Goal: Task Accomplishment & Management: Manage account settings

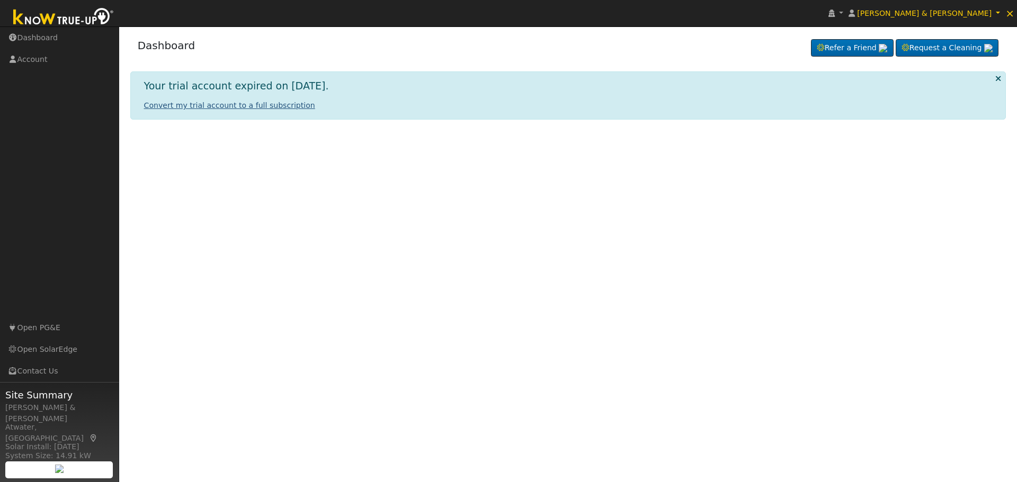
click at [212, 106] on link "Convert my trial account to a full subscription" at bounding box center [229, 105] width 171 height 8
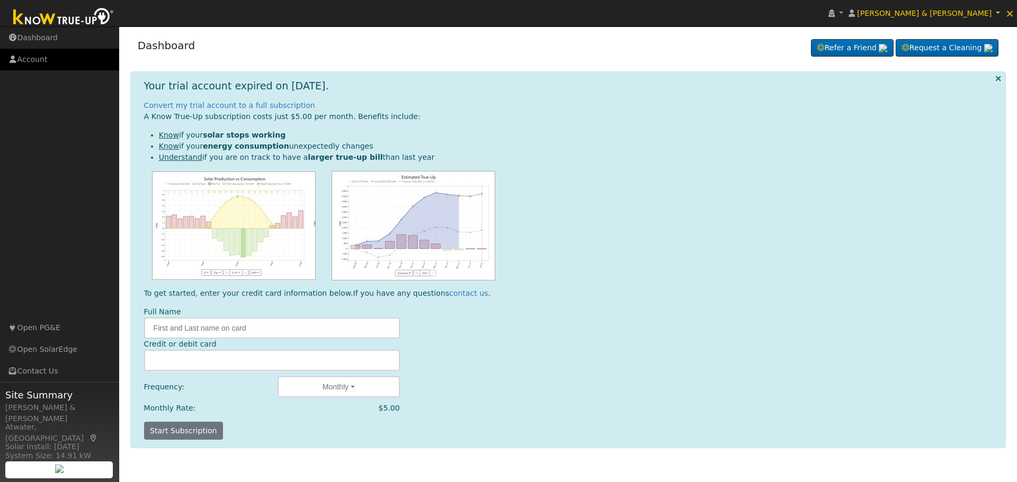
click at [35, 63] on link "Account" at bounding box center [59, 60] width 119 height 22
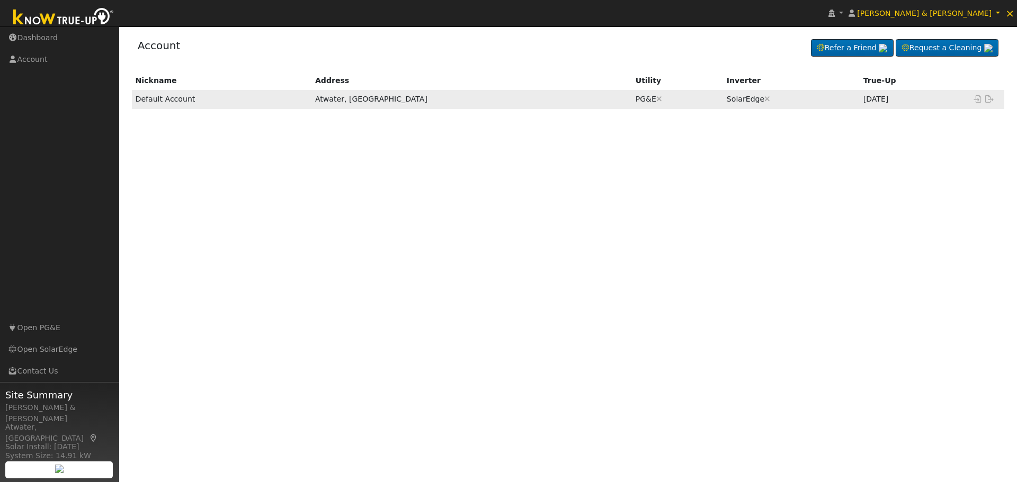
click at [290, 98] on td "Default Account" at bounding box center [222, 99] width 180 height 19
click at [38, 41] on link "Dashboard" at bounding box center [59, 38] width 119 height 22
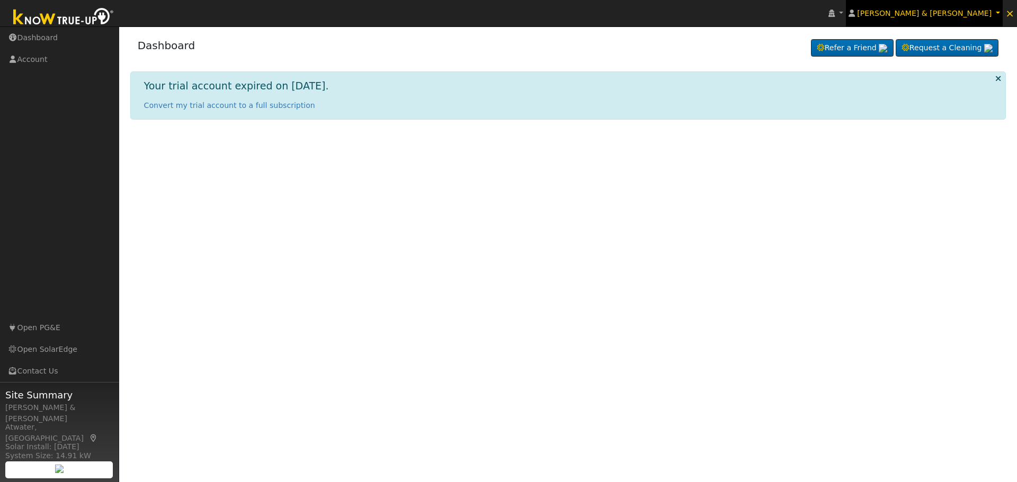
click at [995, 13] on link "[PERSON_NAME] & [PERSON_NAME]" at bounding box center [924, 13] width 157 height 26
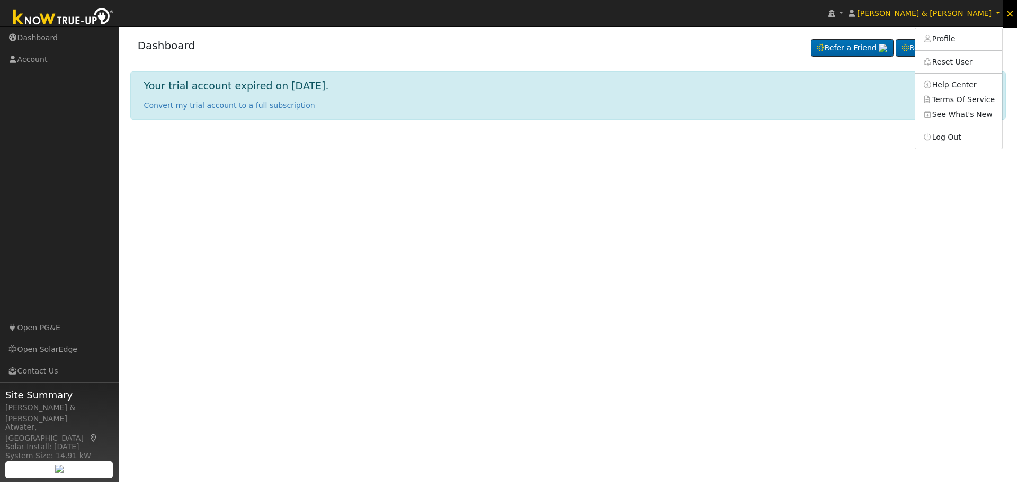
click at [1010, 11] on span "×" at bounding box center [1009, 13] width 9 height 13
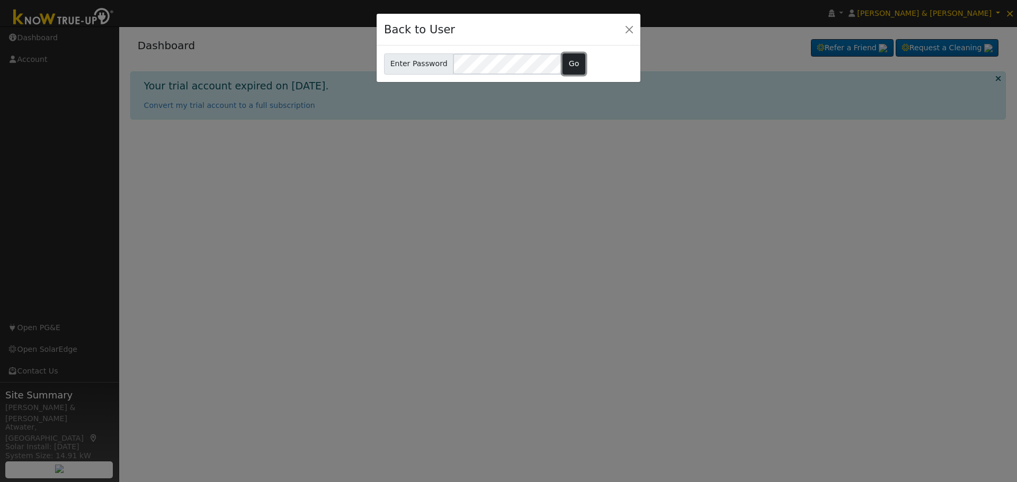
click at [565, 66] on button "Go" at bounding box center [573, 63] width 23 height 21
